Goal: Find specific page/section: Find specific page/section

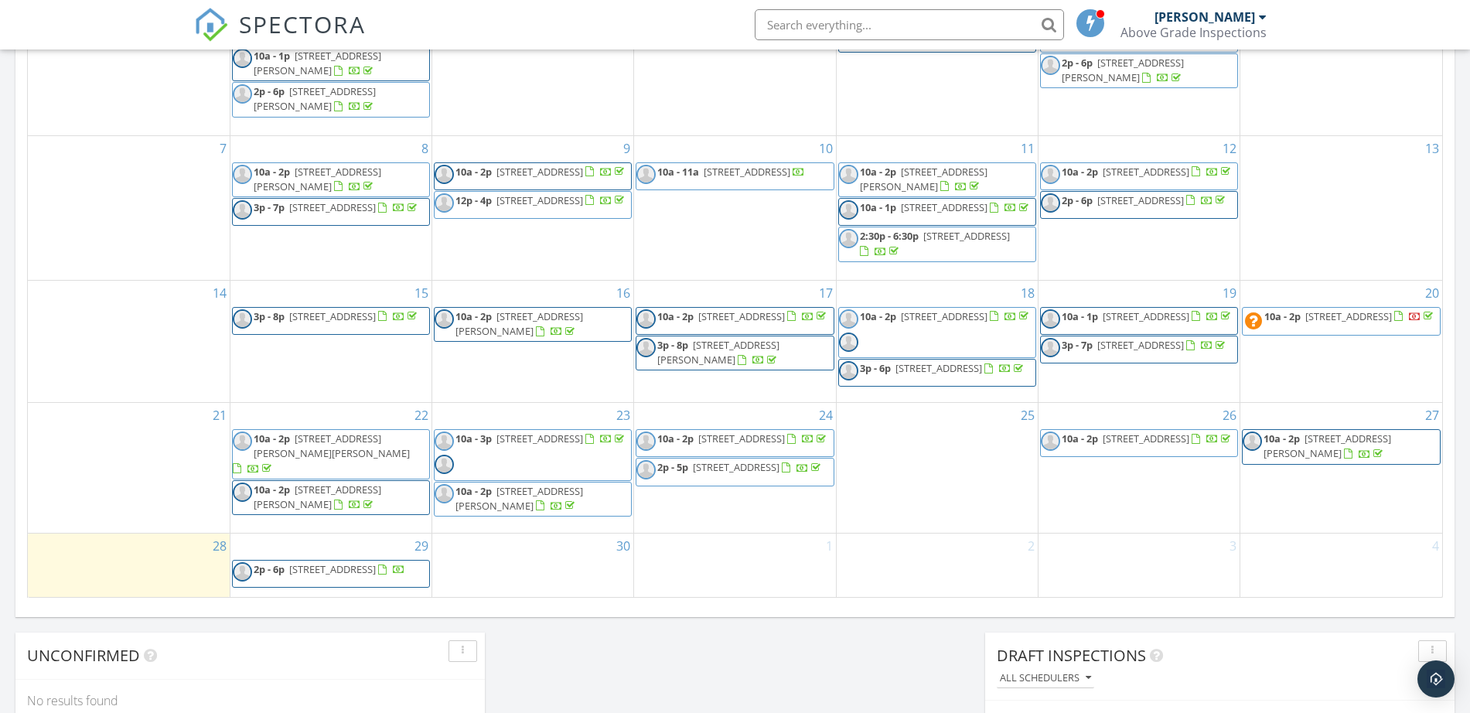
scroll to position [580, 0]
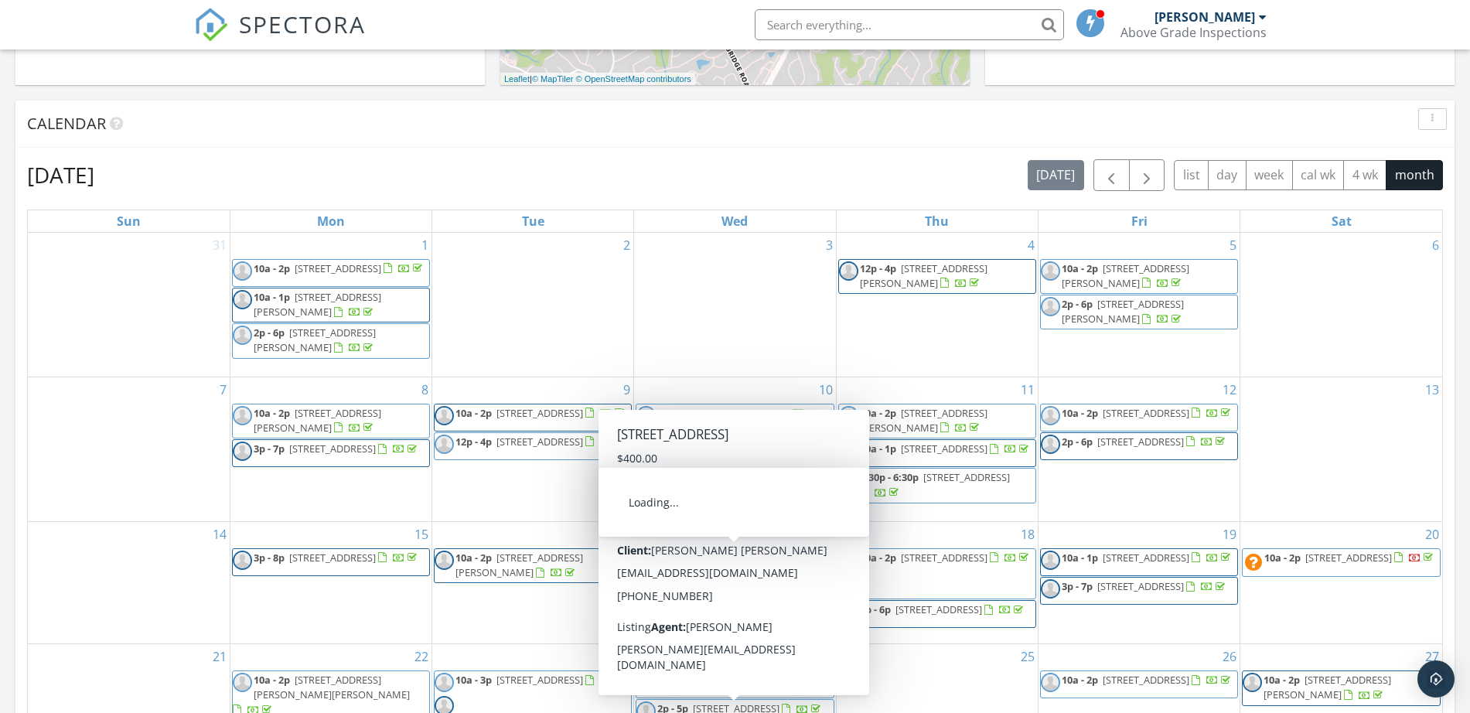
click at [833, 25] on input "text" at bounding box center [909, 24] width 309 height 31
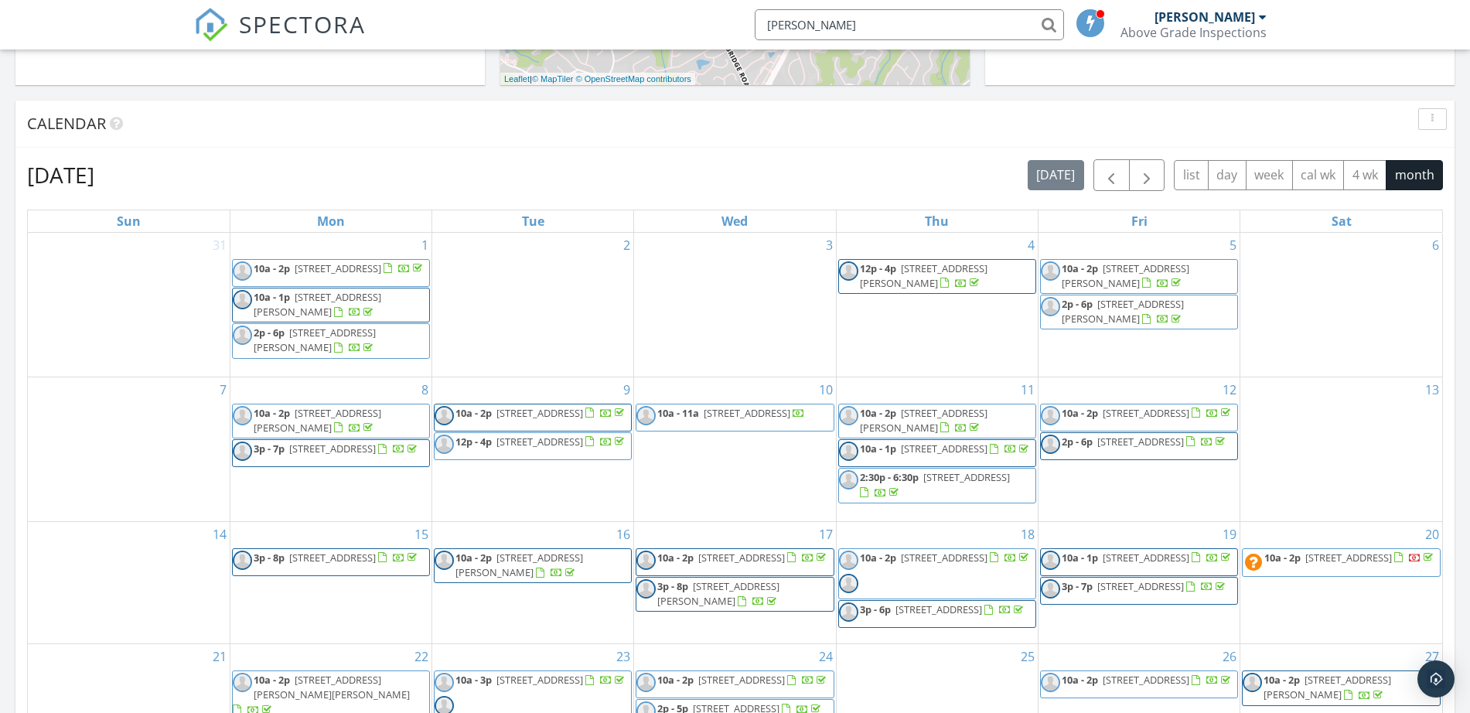
click at [1044, 29] on input "adam kovel" at bounding box center [909, 24] width 309 height 31
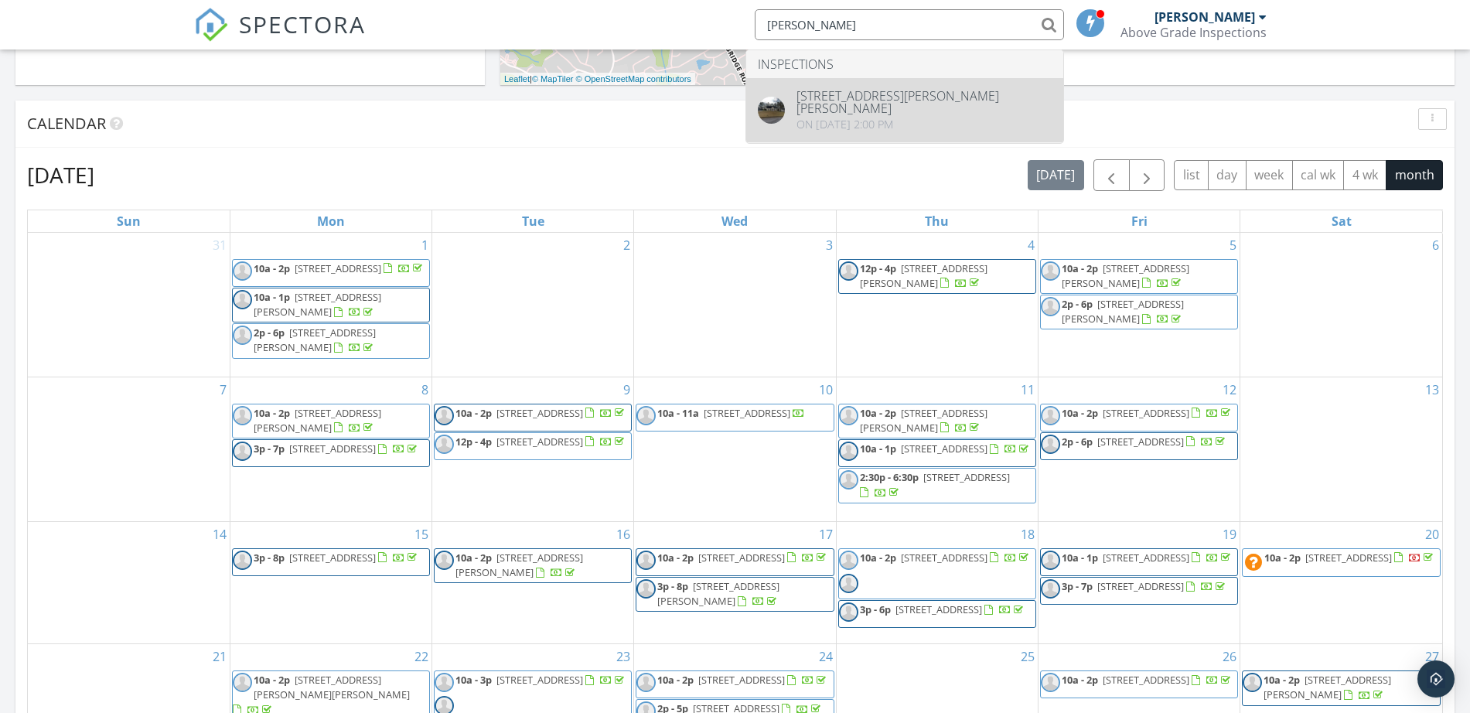
type input "adam kovel"
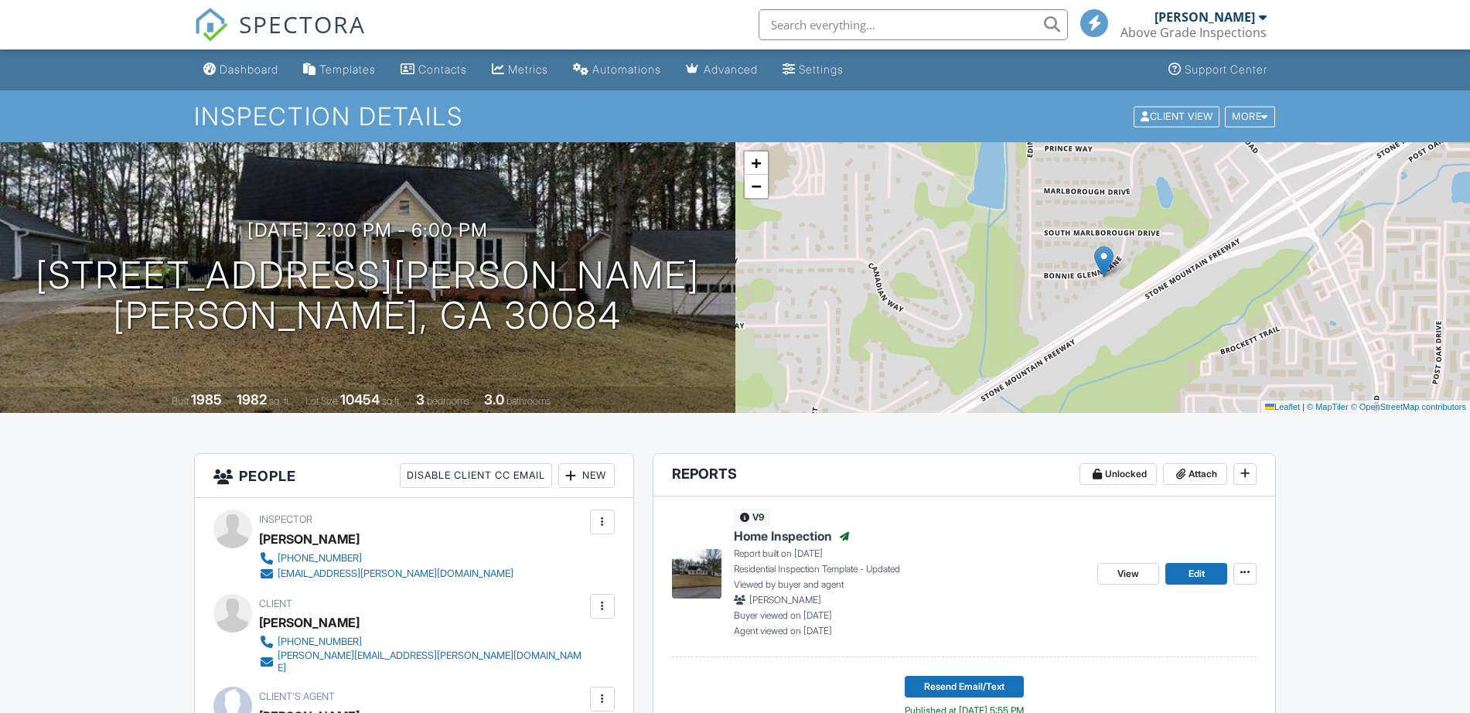
drag, startPoint x: 258, startPoint y: 322, endPoint x: 549, endPoint y: 391, distance: 298.7
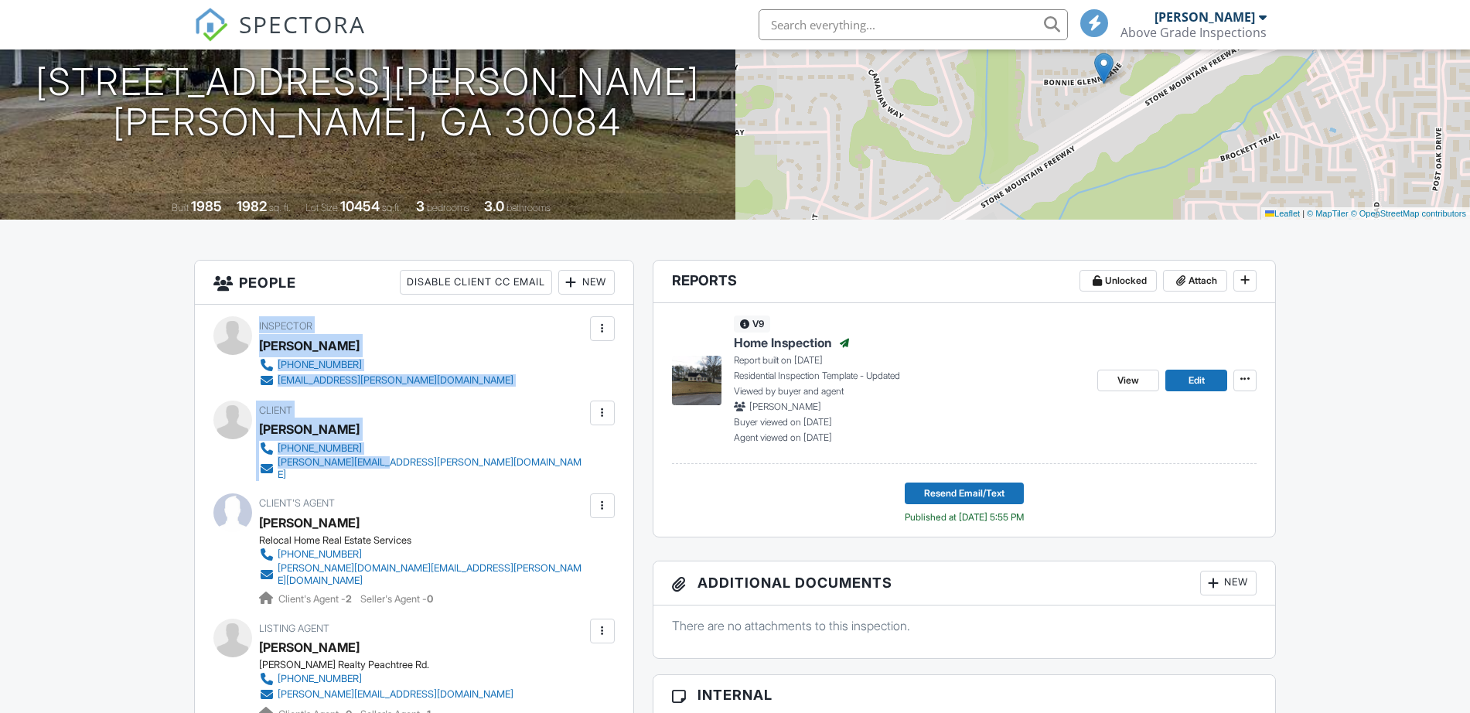
click at [549, 391] on div "Inspector [PERSON_NAME] [PHONE_NUMBER] [EMAIL_ADDRESS][PERSON_NAME][DOMAIN_NAME…" at bounding box center [414, 588] width 438 height 566
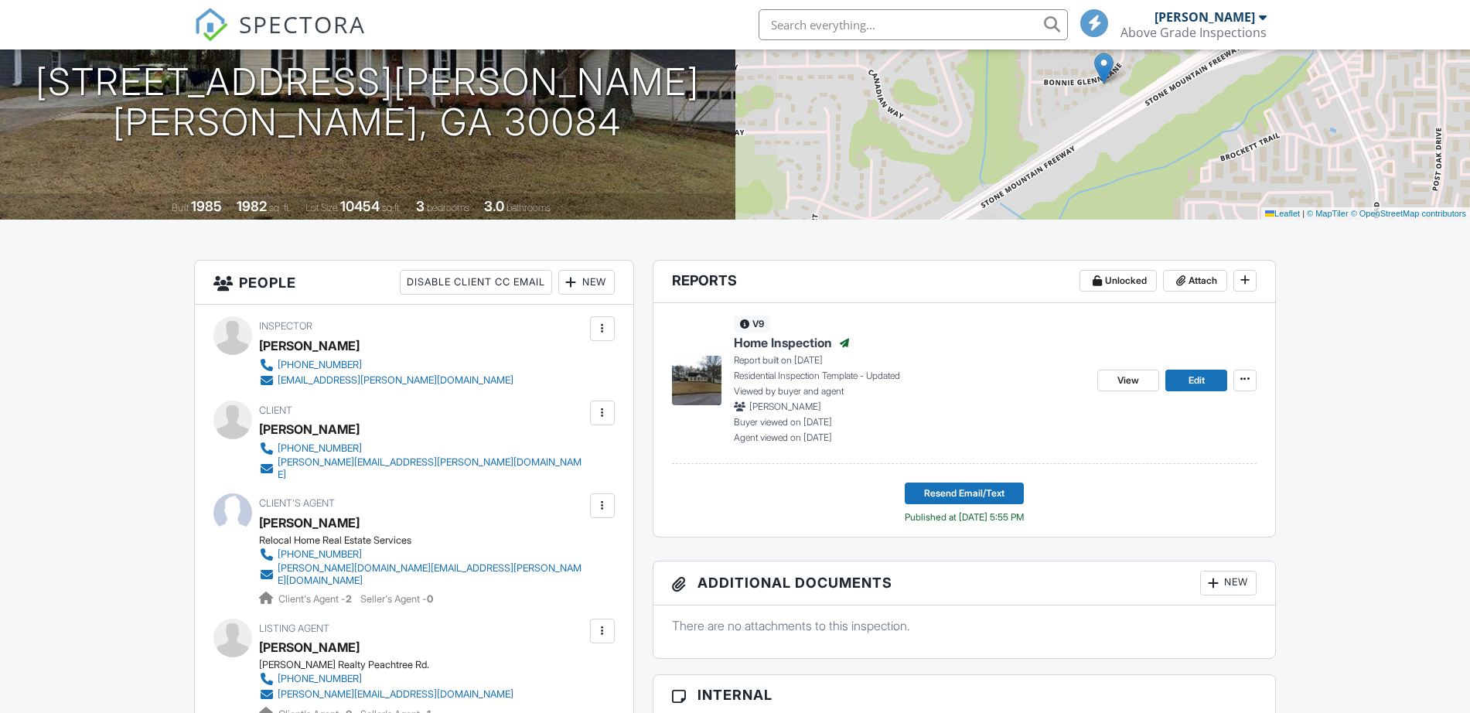
drag, startPoint x: 121, startPoint y: 399, endPoint x: 131, endPoint y: 395, distance: 10.1
